Goal: Task Accomplishment & Management: Manage account settings

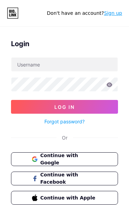
scroll to position [22, 35]
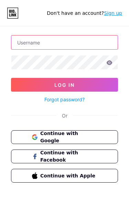
click at [23, 49] on input "text" at bounding box center [64, 42] width 106 height 14
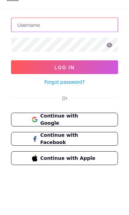
scroll to position [18, 0]
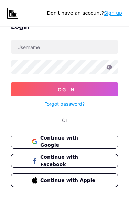
click at [99, 176] on button "Continue with Apple" at bounding box center [64, 180] width 107 height 14
click at [95, 175] on button "Continue with Apple" at bounding box center [64, 180] width 107 height 14
click at [81, 145] on button "Continue with Google" at bounding box center [64, 141] width 107 height 14
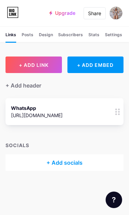
click at [63, 118] on div "[URL][DOMAIN_NAME]" at bounding box center [37, 114] width 52 height 7
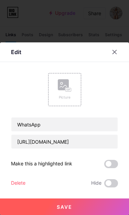
click at [111, 166] on span at bounding box center [111, 164] width 14 height 8
click at [104, 165] on input "checkbox" at bounding box center [104, 165] width 0 height 0
click at [108, 183] on span at bounding box center [111, 183] width 14 height 8
click at [104, 185] on input "checkbox" at bounding box center [104, 185] width 0 height 0
click at [58, 85] on rect at bounding box center [63, 84] width 11 height 11
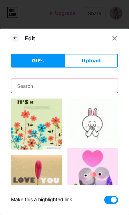
click at [38, 90] on input "text" at bounding box center [64, 86] width 106 height 14
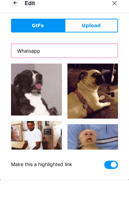
type input "Whatsapp"
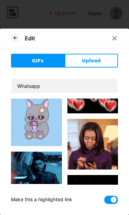
scroll to position [1135, 0]
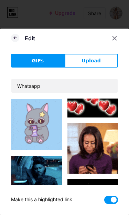
click at [82, 63] on button "Upload" at bounding box center [92, 61] width 54 height 14
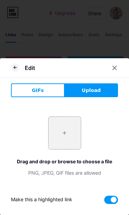
click at [62, 137] on input "file" at bounding box center [64, 133] width 32 height 32
click at [28, 88] on button "GIFs" at bounding box center [38, 90] width 54 height 14
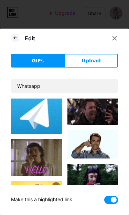
scroll to position [3, 0]
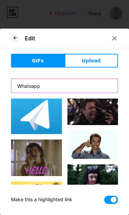
click at [52, 85] on input "Whatsapp" at bounding box center [64, 86] width 106 height 14
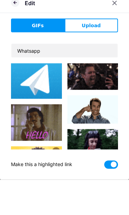
scroll to position [38, 0]
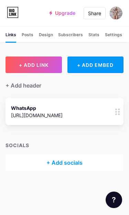
click at [40, 114] on div "[URL][DOMAIN_NAME]" at bounding box center [37, 114] width 52 height 7
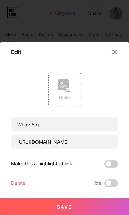
click at [112, 166] on span at bounding box center [111, 164] width 14 height 8
click at [104, 165] on input "checkbox" at bounding box center [104, 165] width 0 height 0
click at [110, 185] on span at bounding box center [111, 183] width 14 height 8
click at [104, 185] on input "checkbox" at bounding box center [104, 185] width 0 height 0
click at [64, 90] on rect at bounding box center [63, 84] width 11 height 11
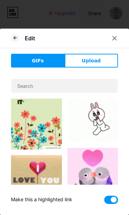
click at [109, 60] on button "Upload" at bounding box center [92, 61] width 54 height 14
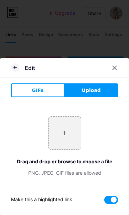
click at [22, 96] on button "GIFs" at bounding box center [38, 90] width 54 height 14
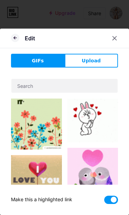
click at [12, 36] on icon at bounding box center [15, 38] width 8 height 8
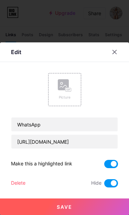
click at [79, 207] on button "Save" at bounding box center [64, 206] width 129 height 17
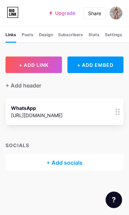
click at [47, 33] on div "Design" at bounding box center [46, 37] width 14 height 10
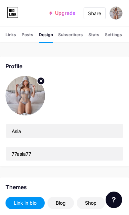
click at [59, 203] on div "Blog" at bounding box center [61, 202] width 10 height 7
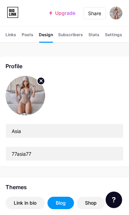
click at [66, 35] on div "Subscribers NEW" at bounding box center [70, 37] width 25 height 10
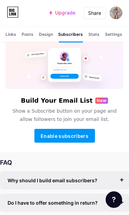
scroll to position [21, 0]
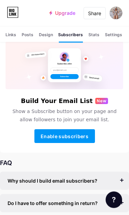
click at [97, 39] on div "Stats" at bounding box center [93, 37] width 11 height 10
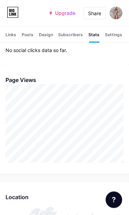
scroll to position [112, 0]
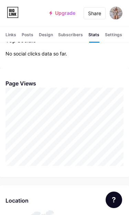
click at [118, 40] on div "Settings" at bounding box center [113, 37] width 17 height 10
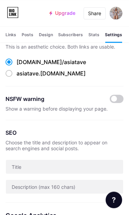
click at [118, 100] on span at bounding box center [117, 99] width 14 height 8
click at [110, 100] on input "checkbox" at bounding box center [110, 100] width 0 height 0
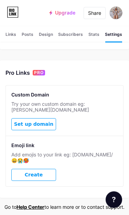
scroll to position [301, 0]
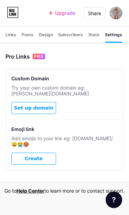
click at [28, 152] on button "Create" at bounding box center [33, 158] width 45 height 12
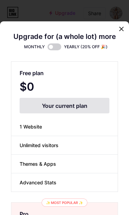
scroll to position [0, 0]
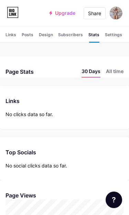
scroll to position [215, 129]
click at [117, 70] on li "All time" at bounding box center [115, 72] width 18 height 10
click at [87, 122] on div "Top Links Links No clicks data so far." at bounding box center [64, 107] width 129 height 43
click at [29, 38] on div "Posts" at bounding box center [28, 37] width 12 height 10
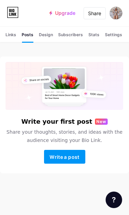
click at [54, 159] on span "Write a post" at bounding box center [65, 157] width 30 height 6
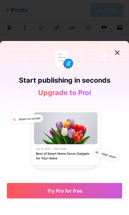
click at [30, 188] on button "Try Pro for free" at bounding box center [64, 190] width 115 height 15
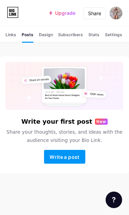
click at [48, 156] on button "Write a post" at bounding box center [64, 157] width 41 height 14
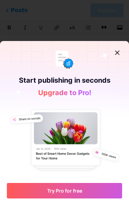
click at [37, 186] on button "Try Pro for free" at bounding box center [64, 190] width 115 height 15
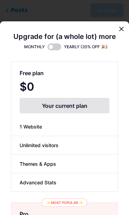
click at [75, 98] on div "Your current plan" at bounding box center [65, 105] width 90 height 15
click at [74, 98] on div "Your current plan" at bounding box center [65, 105] width 90 height 15
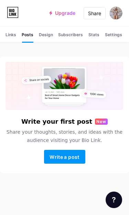
click at [114, 35] on div "Settings" at bounding box center [113, 37] width 17 height 10
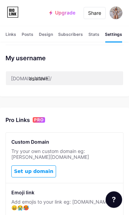
scroll to position [238, 0]
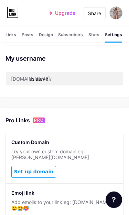
click at [14, 12] on icon at bounding box center [13, 10] width 2 height 3
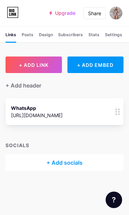
click at [50, 154] on div "+ Add socials" at bounding box center [65, 162] width 118 height 17
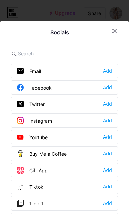
click at [113, 80] on div "Facebook Add" at bounding box center [64, 87] width 107 height 14
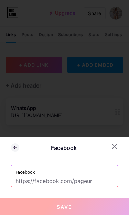
click at [98, 178] on input "text" at bounding box center [64, 181] width 98 height 12
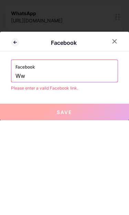
type input "W"
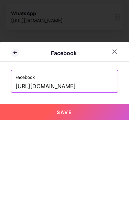
click at [99, 198] on button "Save" at bounding box center [64, 206] width 129 height 17
type input "https://[URL][DOMAIN_NAME]"
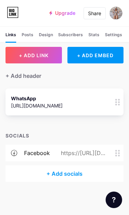
click at [78, 165] on div "+ Add socials" at bounding box center [65, 173] width 118 height 17
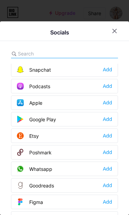
scroll to position [496, 0]
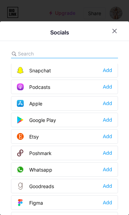
click at [110, 166] on div "Add" at bounding box center [107, 169] width 9 height 7
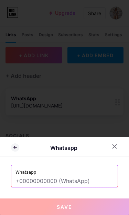
click at [29, 212] on button "Save" at bounding box center [64, 206] width 129 height 17
click at [41, 209] on button "Save" at bounding box center [64, 206] width 129 height 17
click at [87, 200] on button "Save" at bounding box center [64, 206] width 129 height 17
click at [118, 148] on div at bounding box center [114, 146] width 12 height 12
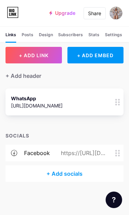
click at [49, 165] on div "+ Add socials" at bounding box center [65, 173] width 118 height 17
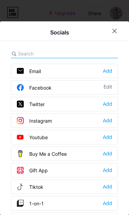
scroll to position [0, 0]
click at [18, 21] on div "Socials Email Add Facebook Edit Twitter Add Instagram Add Youtube Add Buy Me a …" at bounding box center [64, 117] width 129 height 193
